Goal: Task Accomplishment & Management: Use online tool/utility

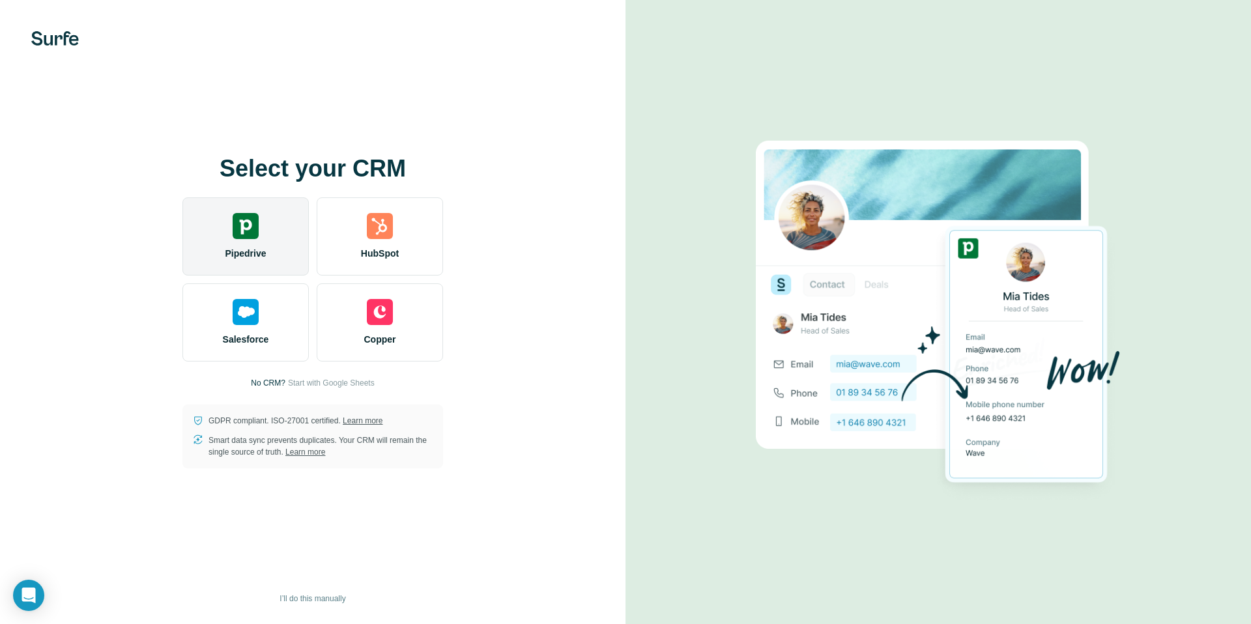
click at [235, 233] on img at bounding box center [246, 226] width 26 height 26
